Goal: Task Accomplishment & Management: Complete application form

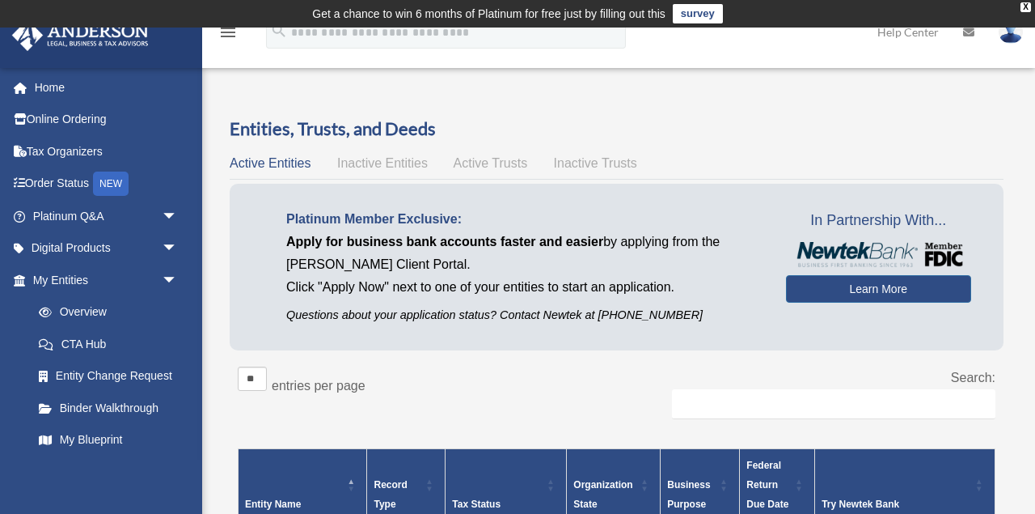
scroll to position [144, 0]
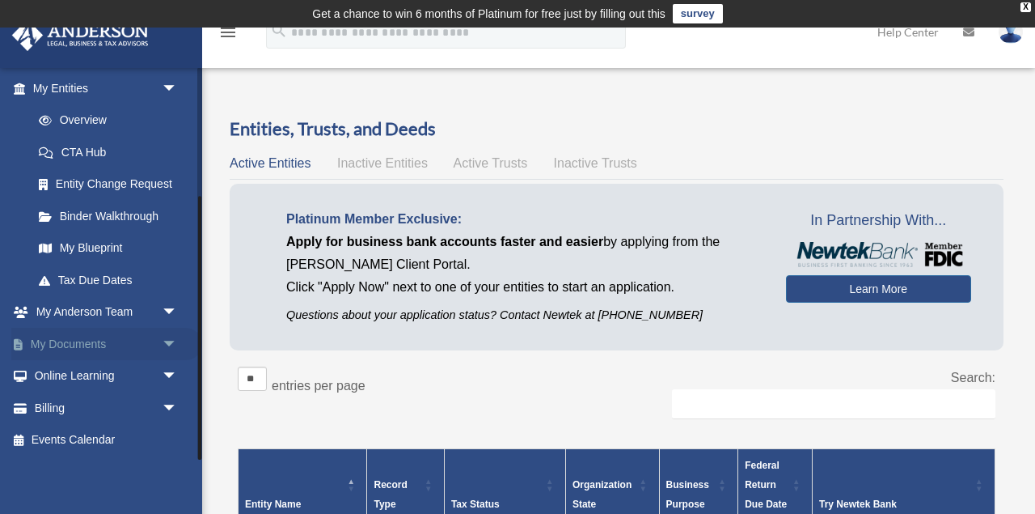
click at [71, 341] on link "My Documents arrow_drop_down" at bounding box center [106, 344] width 191 height 32
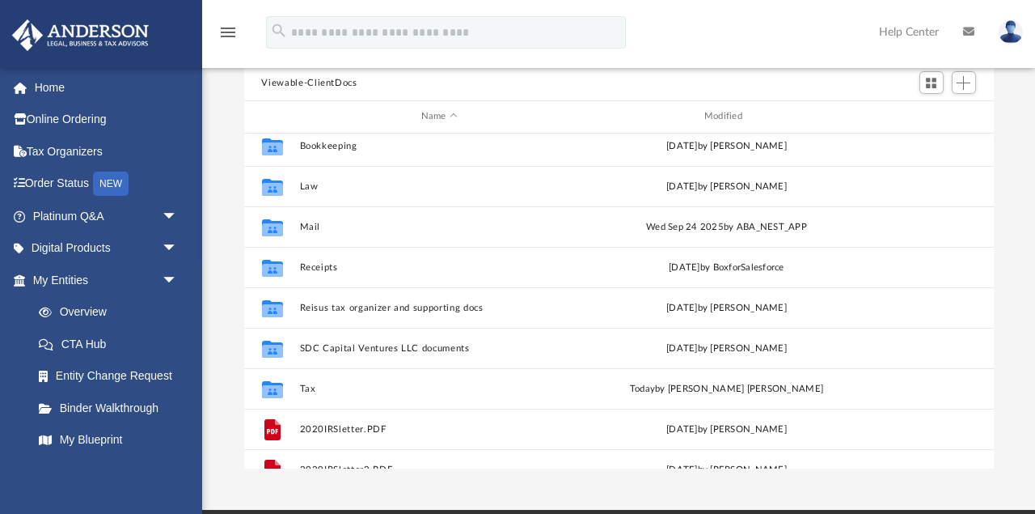
scroll to position [110, 0]
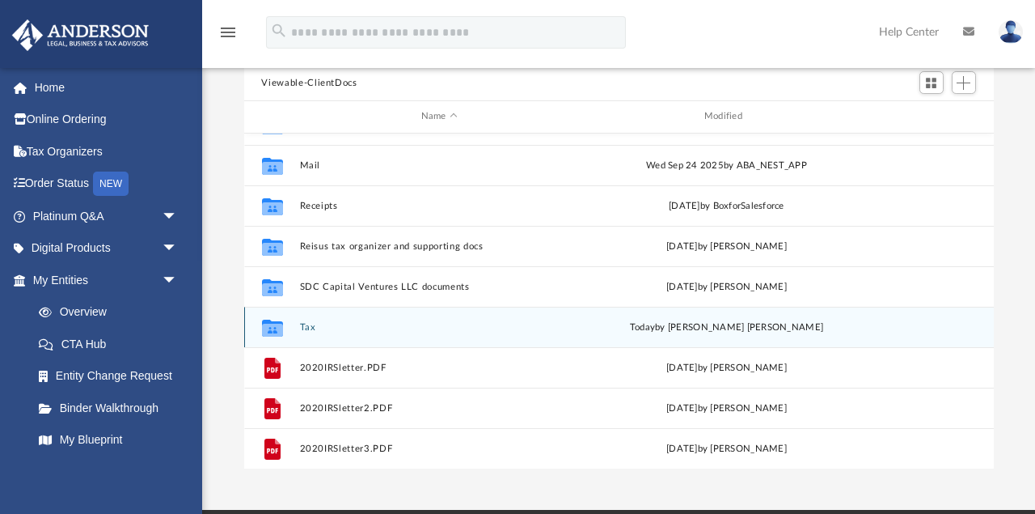
click at [308, 327] on button "Tax" at bounding box center [439, 327] width 280 height 11
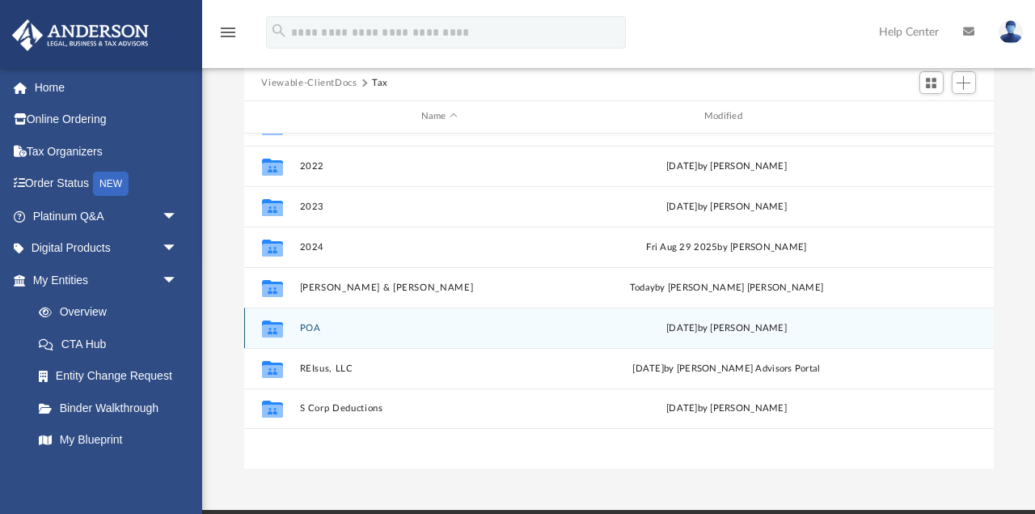
scroll to position [0, 0]
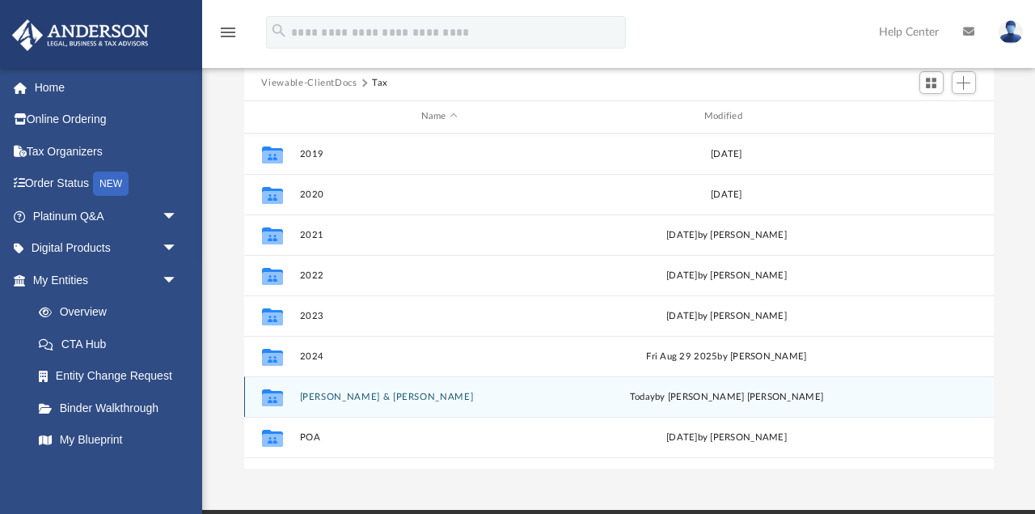
click at [321, 397] on button "Hoback, Leslie & Joe" at bounding box center [439, 396] width 280 height 11
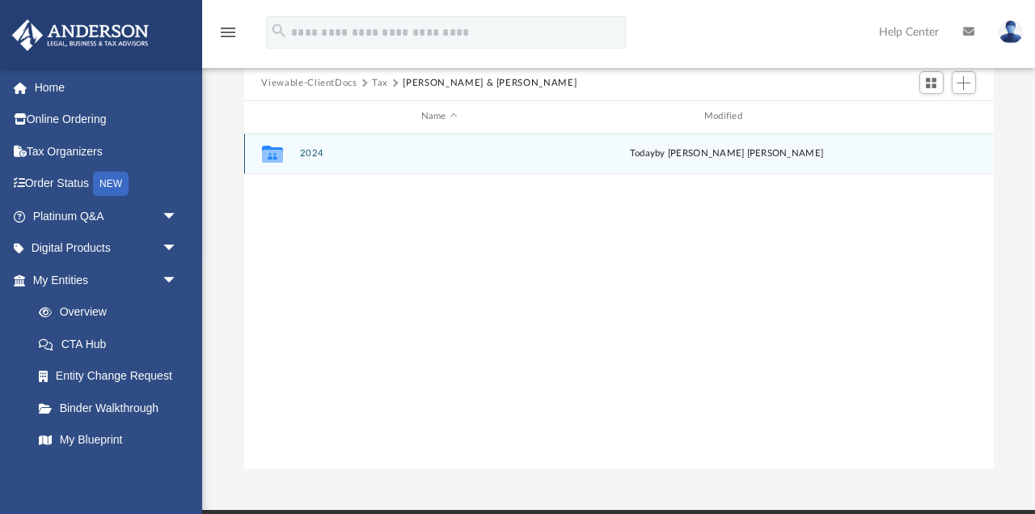
click at [308, 146] on div "Collaborated Folder 2024 today by Dhanashree Ashok Badgujar" at bounding box center [619, 153] width 750 height 40
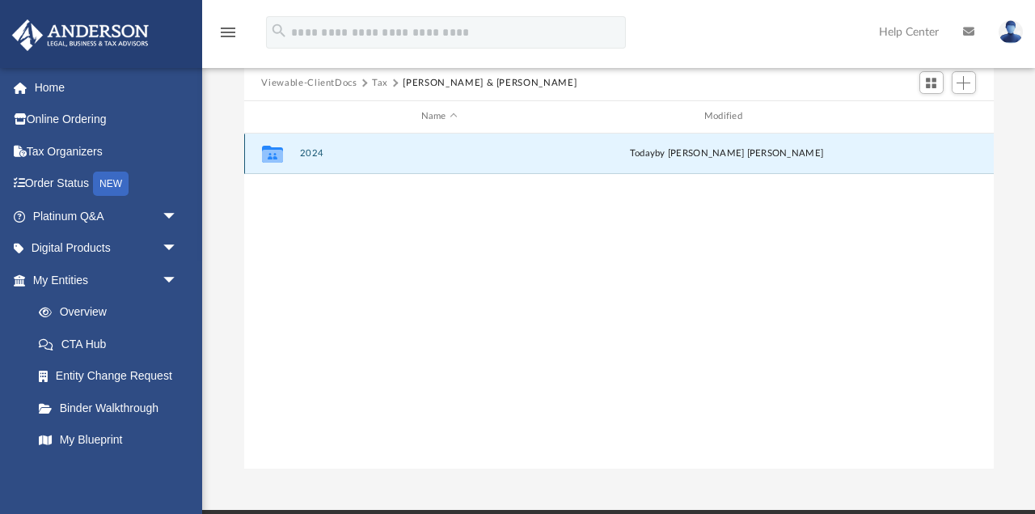
click at [311, 154] on button "2024" at bounding box center [439, 153] width 280 height 11
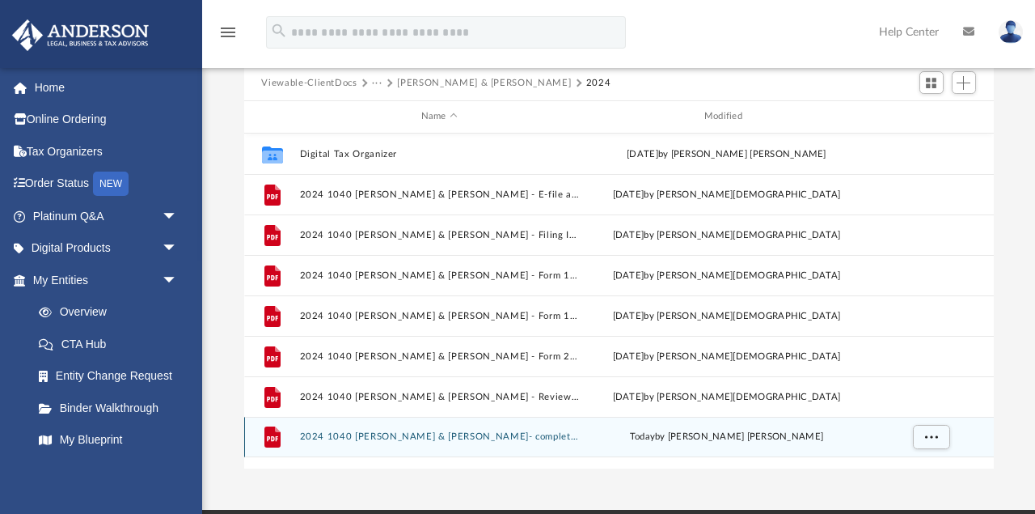
click at [366, 431] on div "File 2024 1040 Hoback, Leslie & Joe- completed copy.pdf today by Dhanashree Ash…" at bounding box center [619, 436] width 750 height 40
click at [365, 437] on button "2024 1040 Hoback, Leslie & Joe- completed copy.pdf" at bounding box center [439, 436] width 280 height 11
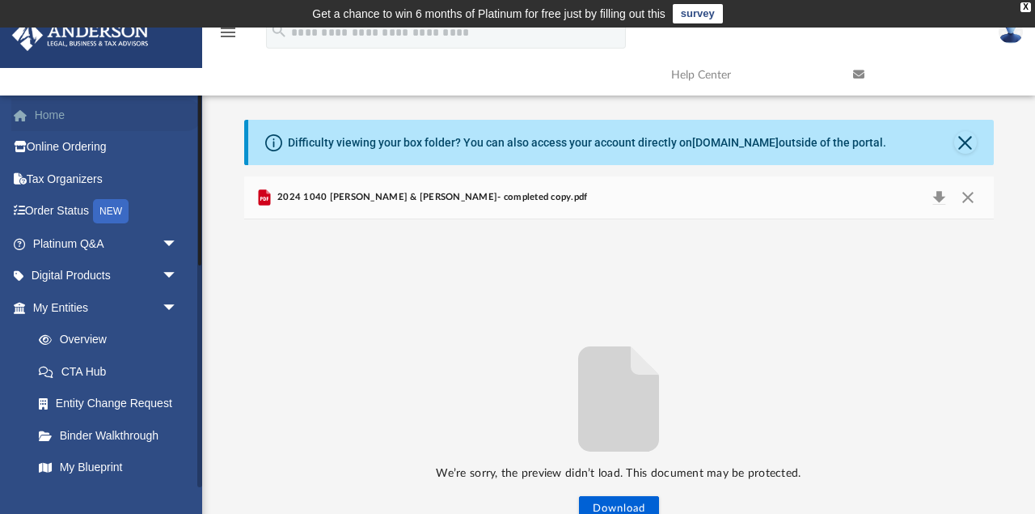
click at [54, 113] on link "Home" at bounding box center [106, 115] width 191 height 32
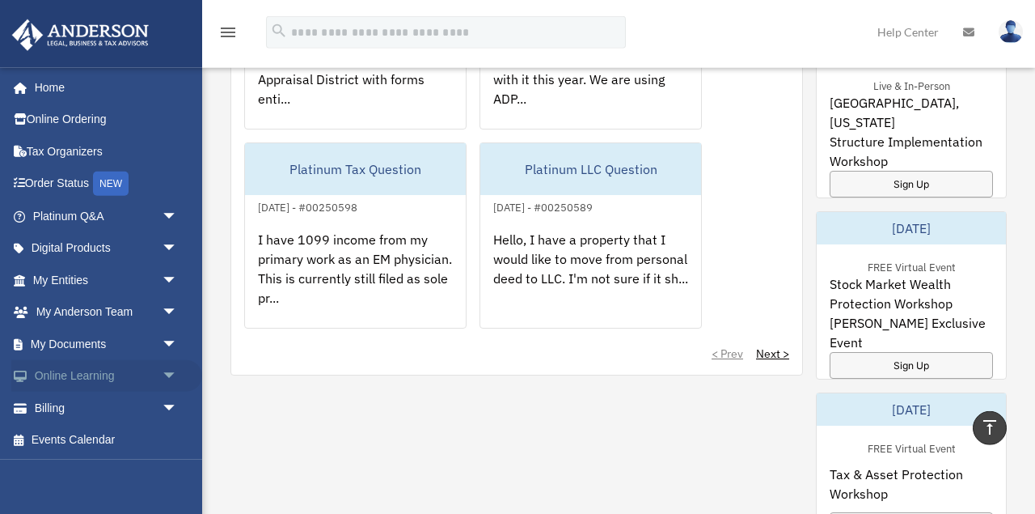
scroll to position [1177, 0]
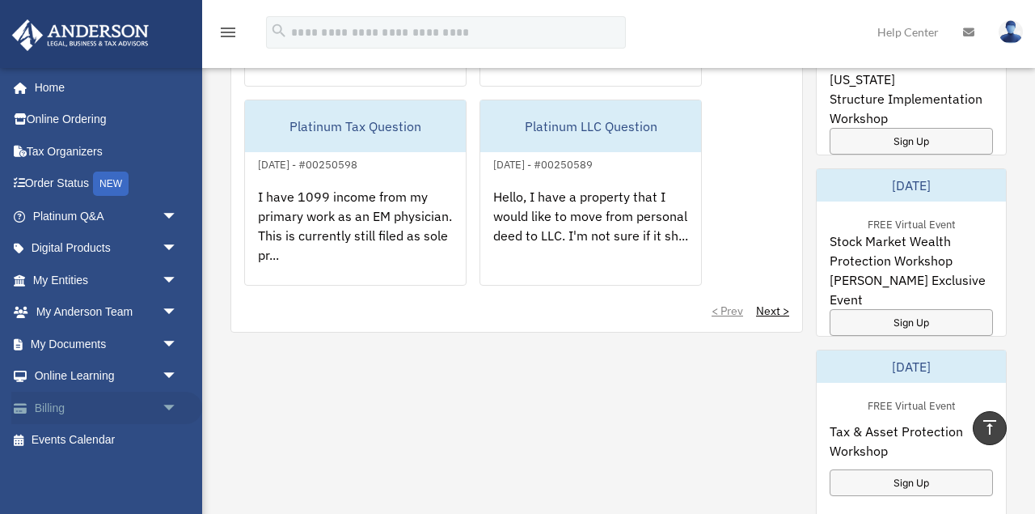
click at [46, 400] on link "Billing arrow_drop_down" at bounding box center [106, 407] width 191 height 32
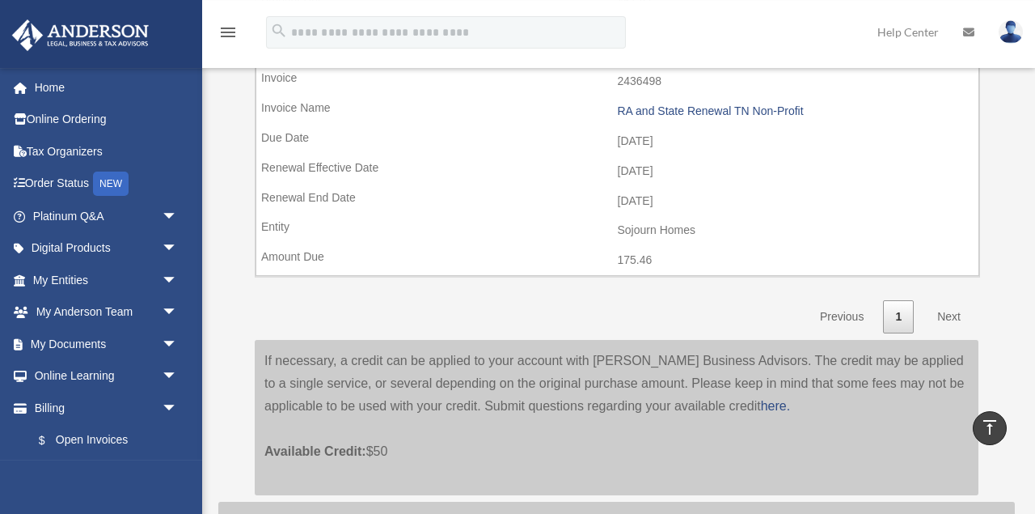
scroll to position [1359, 0]
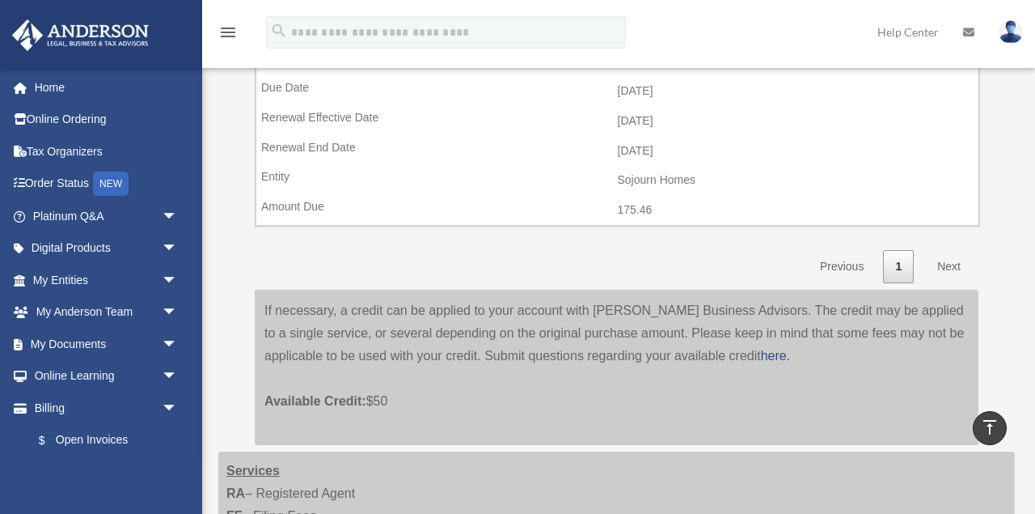
click at [950, 250] on link "Next" at bounding box center [949, 266] width 48 height 33
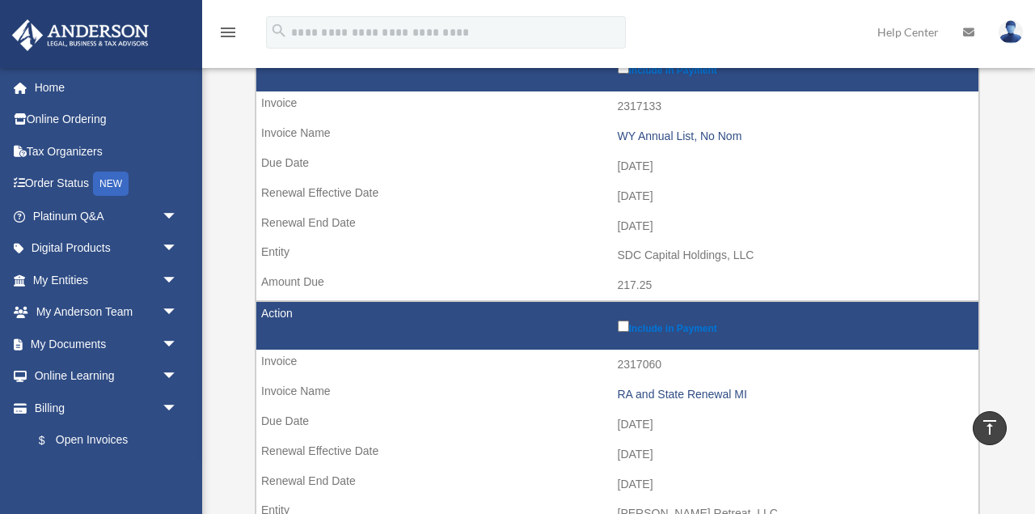
scroll to position [0, 0]
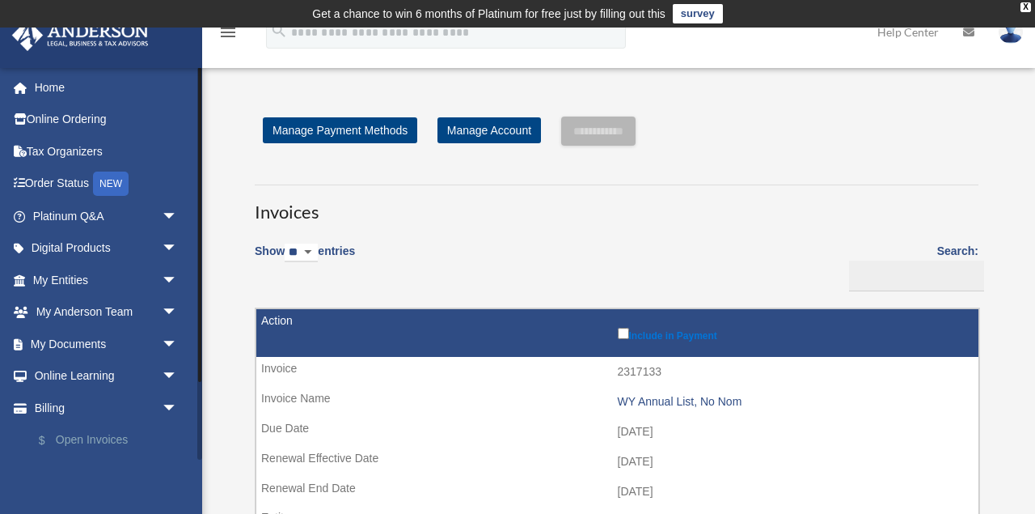
click at [114, 441] on link "$ Open Invoices" at bounding box center [113, 440] width 180 height 33
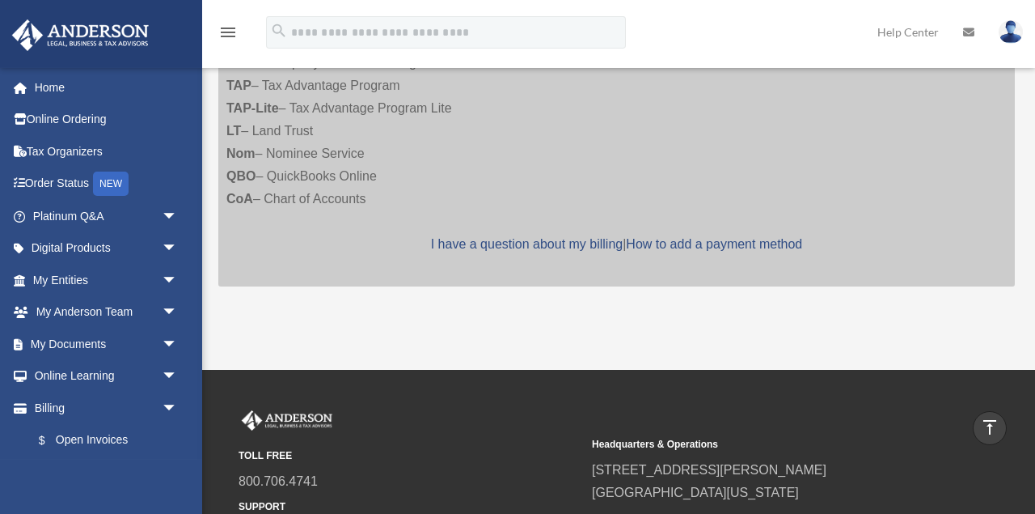
scroll to position [1993, 0]
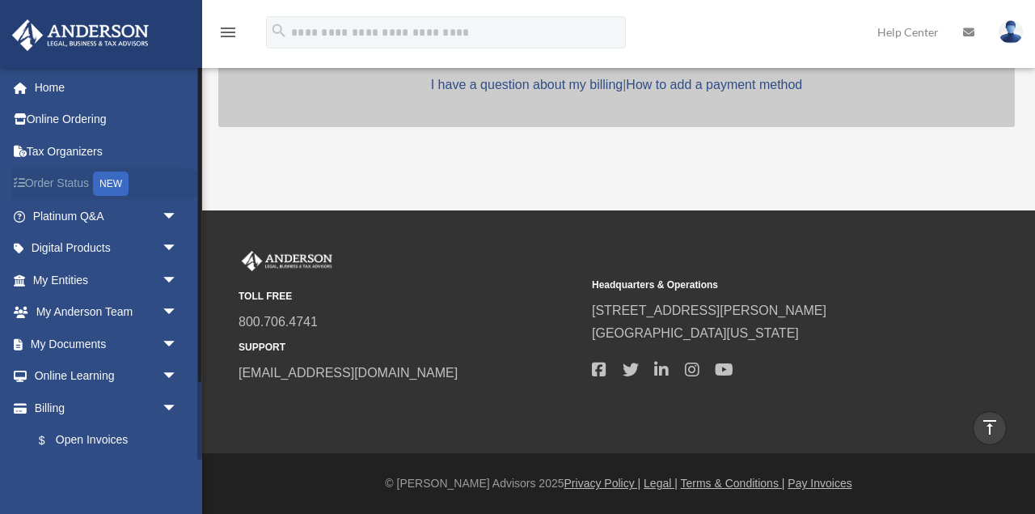
click at [52, 191] on link "Order Status NEW" at bounding box center [106, 183] width 191 height 33
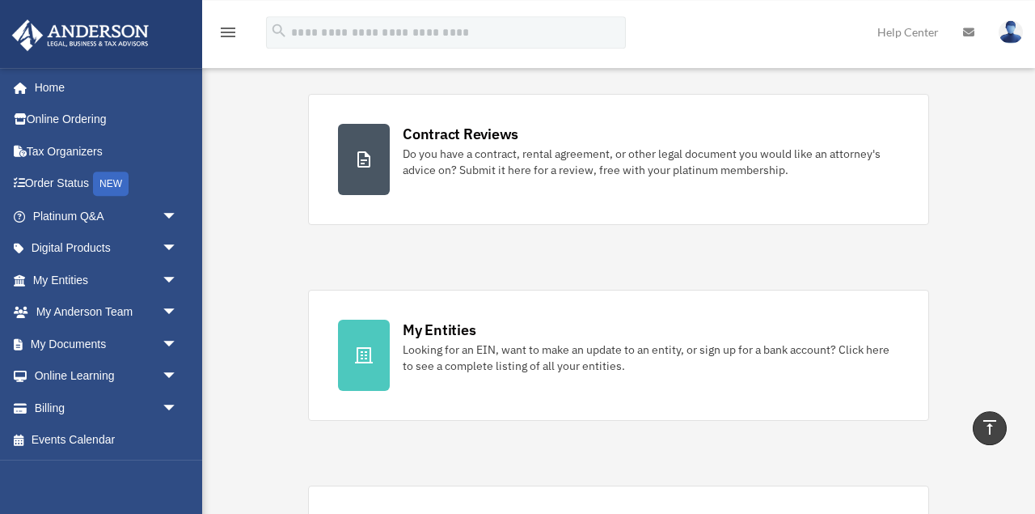
scroll to position [252, 0]
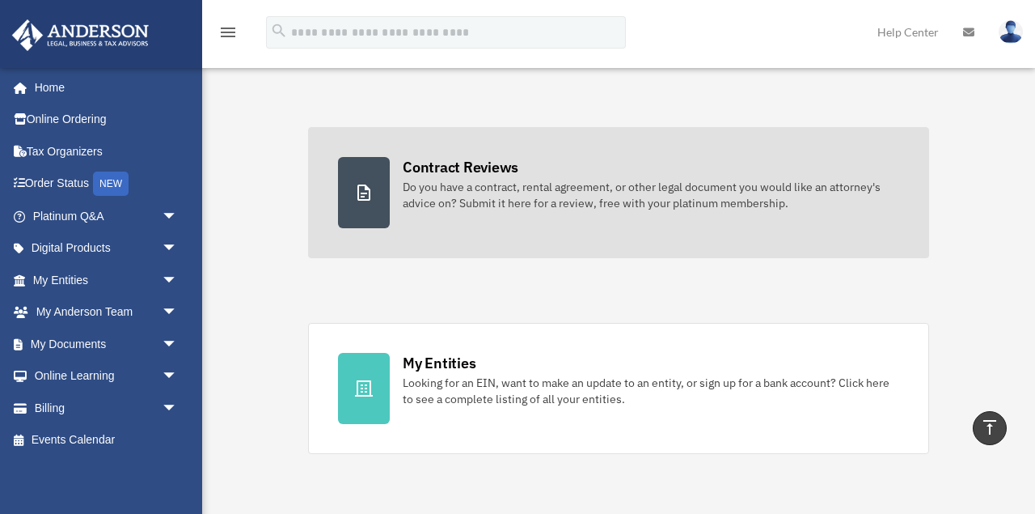
click at [366, 196] on icon at bounding box center [363, 192] width 19 height 19
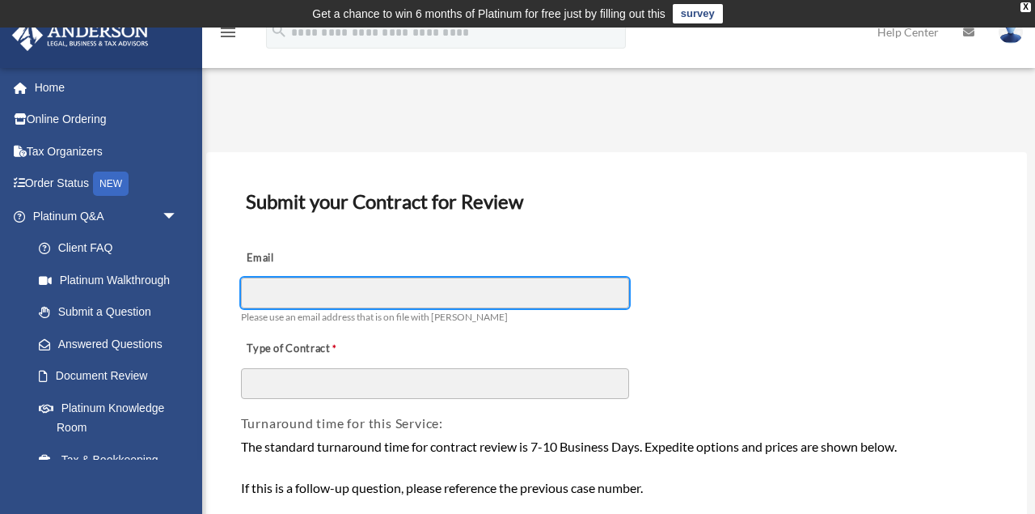
click at [323, 291] on input "Email" at bounding box center [435, 292] width 388 height 31
type input "**********"
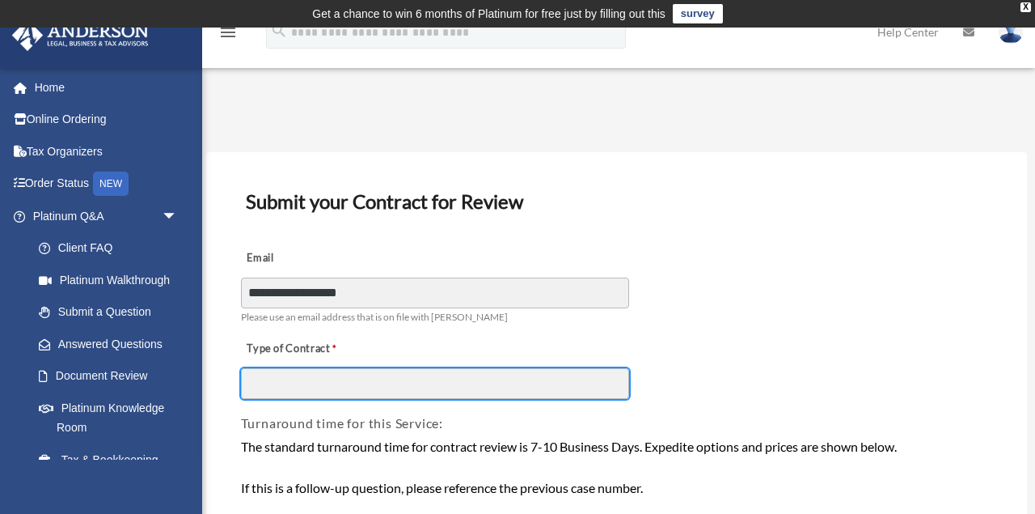
click at [290, 384] on input "Type of Contract" at bounding box center [435, 383] width 388 height 31
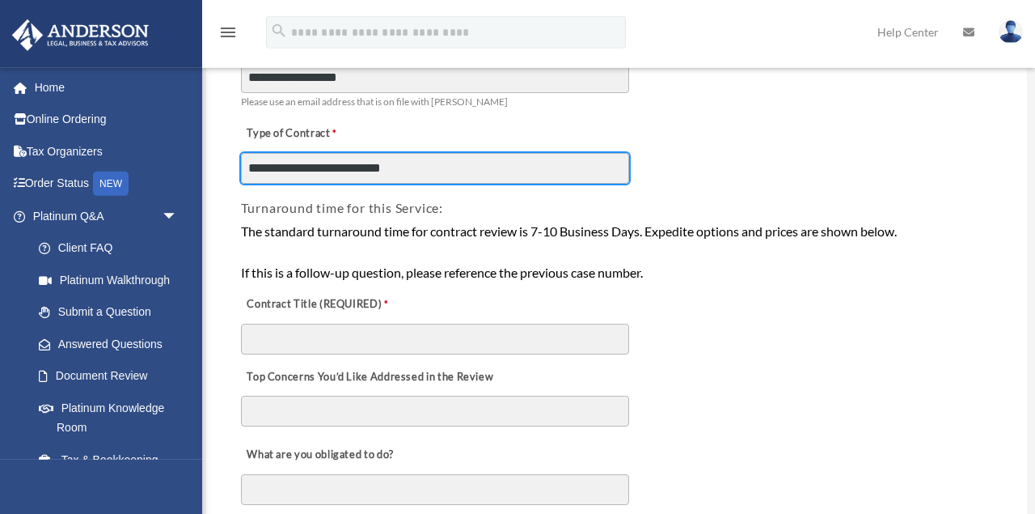
scroll to position [252, 0]
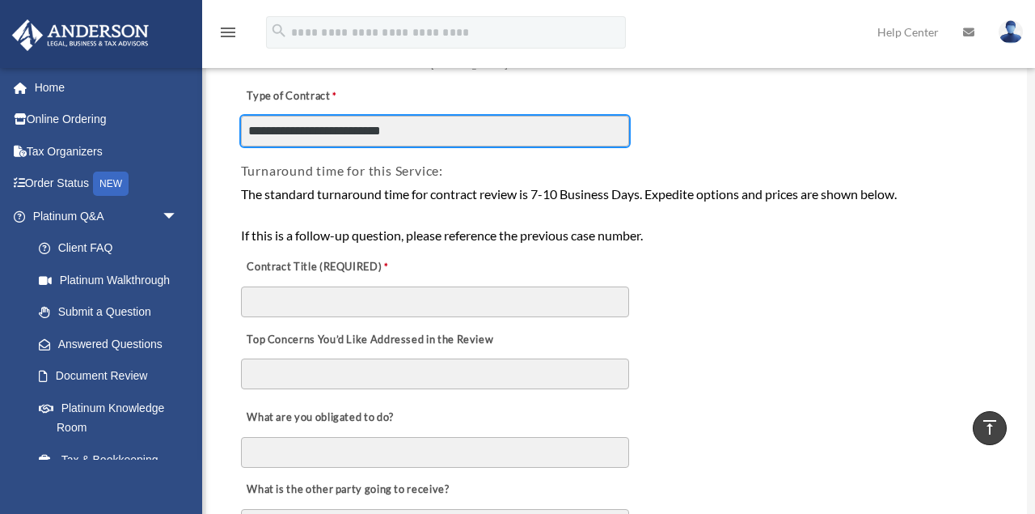
type input "**********"
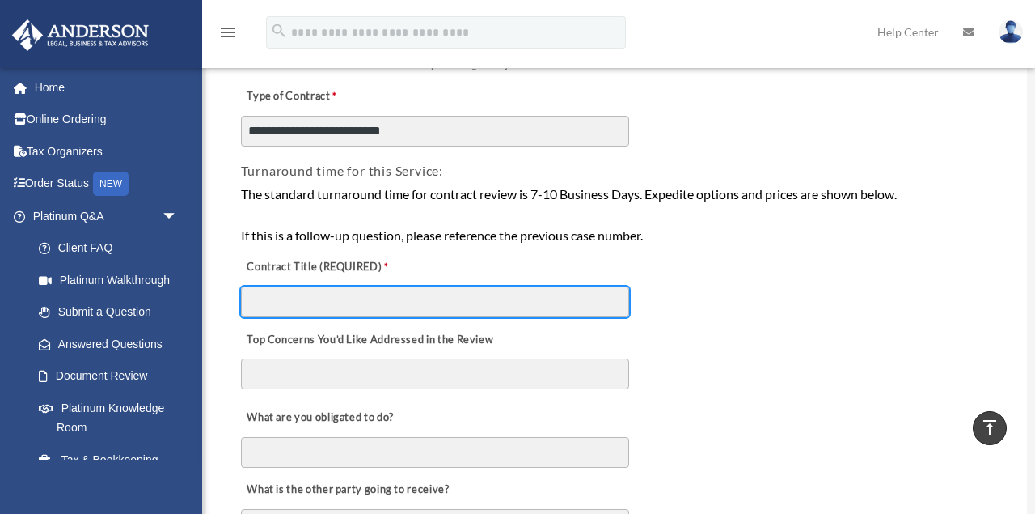
click at [315, 307] on input "Contract Title (REQUIRED)" at bounding box center [435, 301] width 388 height 31
